Goal: Communication & Community: Share content

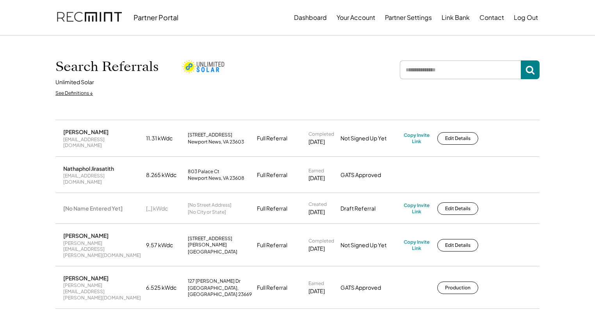
click at [481, 70] on input "input" at bounding box center [460, 69] width 121 height 19
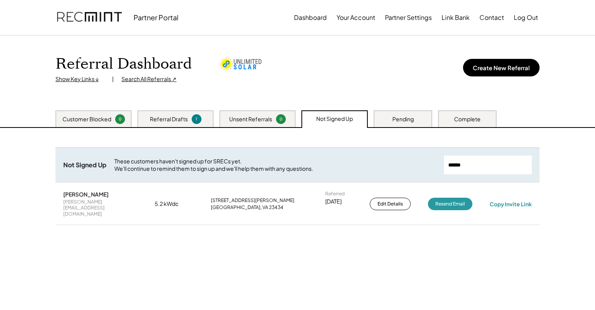
click at [466, 168] on input "input" at bounding box center [488, 165] width 88 height 19
click at [465, 167] on input "input" at bounding box center [488, 165] width 88 height 19
click at [462, 167] on input "input" at bounding box center [488, 165] width 88 height 19
drag, startPoint x: 473, startPoint y: 167, endPoint x: 373, endPoint y: 144, distance: 101.9
click at [374, 147] on div "Need System Details These customers need your help with completing the system d…" at bounding box center [297, 225] width 499 height 195
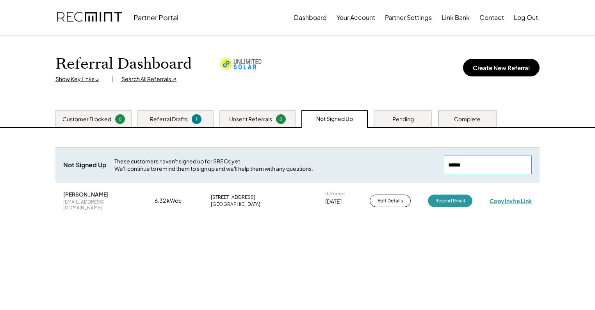
click at [519, 197] on div "Copy Invite Link" at bounding box center [510, 200] width 42 height 7
click at [476, 164] on input "input" at bounding box center [488, 165] width 88 height 19
click at [513, 197] on div "Copy Invite Link" at bounding box center [510, 200] width 42 height 7
click at [492, 170] on input "input" at bounding box center [488, 165] width 88 height 19
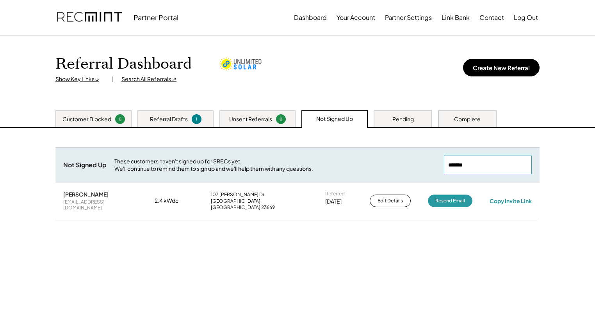
click at [492, 170] on input "input" at bounding box center [488, 165] width 88 height 19
click at [517, 198] on div "Copy Invite Link" at bounding box center [510, 200] width 42 height 7
click at [475, 167] on input "input" at bounding box center [488, 165] width 88 height 19
click at [512, 199] on div "Copy Invite Link" at bounding box center [510, 200] width 42 height 7
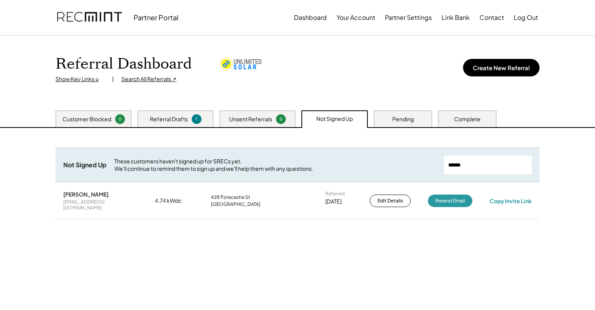
click at [490, 167] on input "input" at bounding box center [488, 165] width 88 height 19
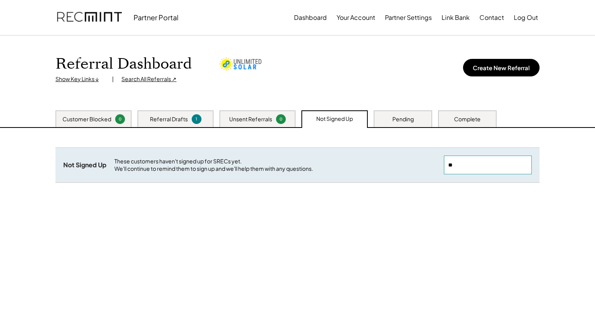
type input "*"
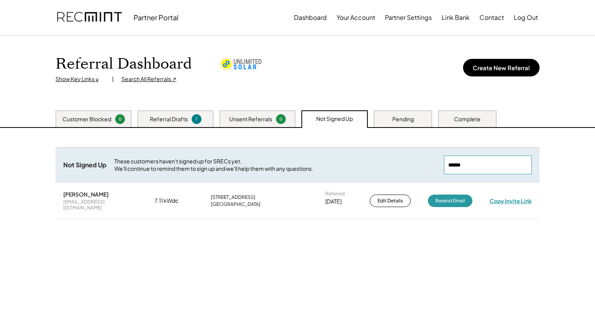
click at [508, 199] on div "Copy Invite Link" at bounding box center [510, 200] width 42 height 7
click at [490, 166] on input "input" at bounding box center [488, 165] width 88 height 19
type input "******"
click at [519, 199] on div "Copy Invite Link" at bounding box center [510, 200] width 42 height 7
